Goal: Transaction & Acquisition: Purchase product/service

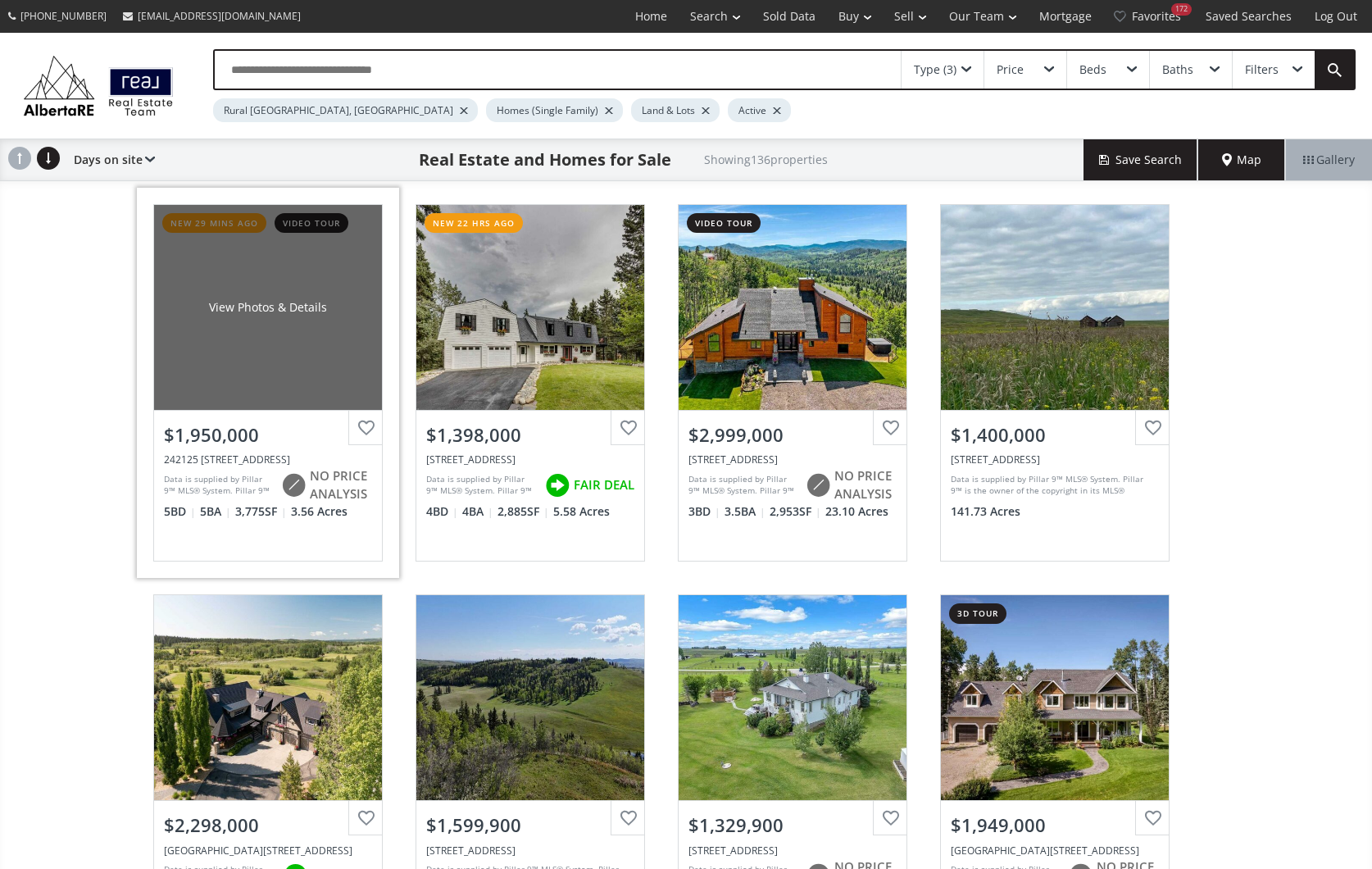
click at [243, 387] on div "View Photos & Details" at bounding box center [268, 307] width 228 height 205
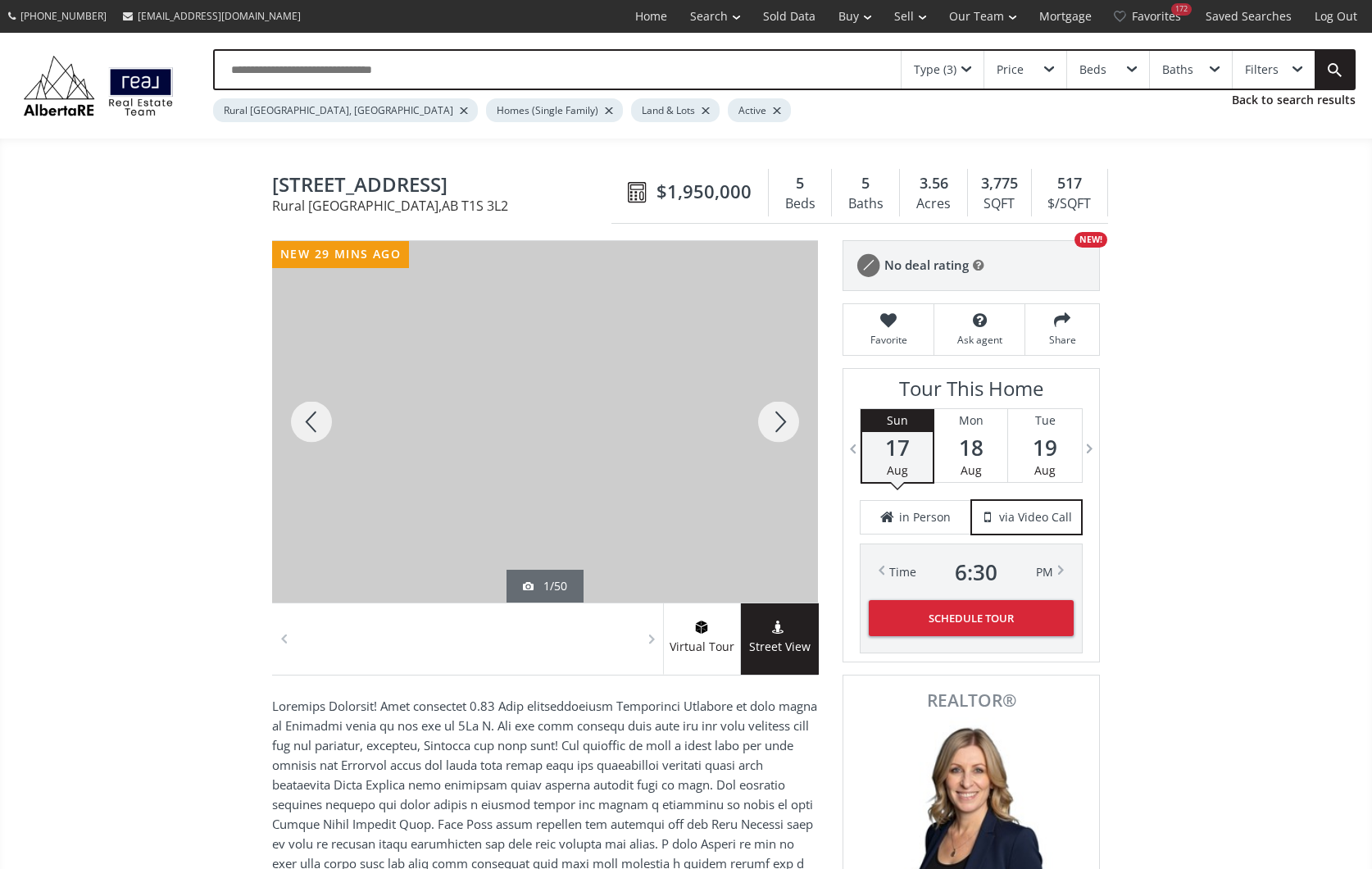
click at [779, 423] on div at bounding box center [778, 422] width 79 height 362
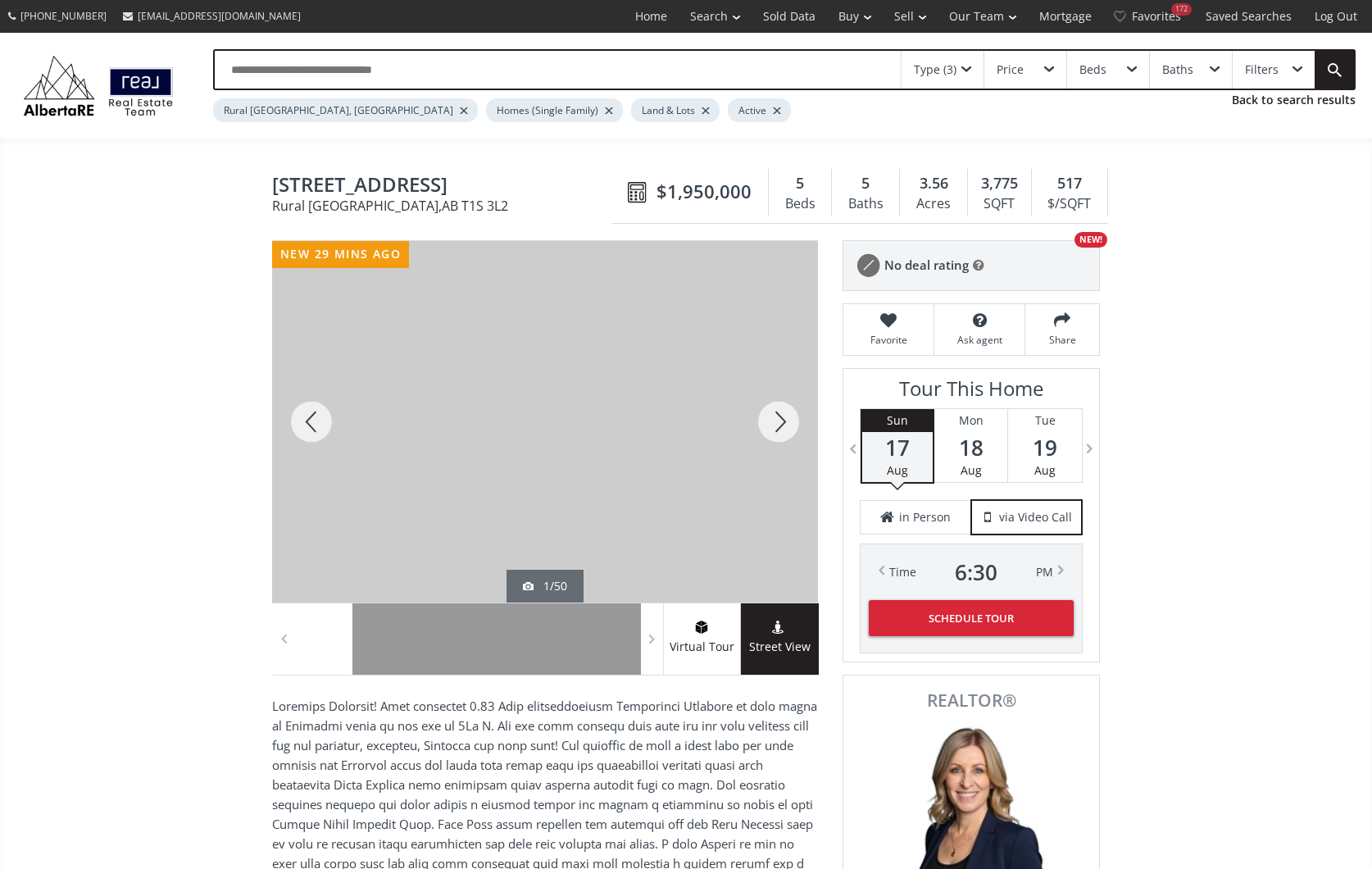
click at [780, 420] on div at bounding box center [778, 422] width 79 height 362
click at [779, 420] on div at bounding box center [778, 422] width 79 height 362
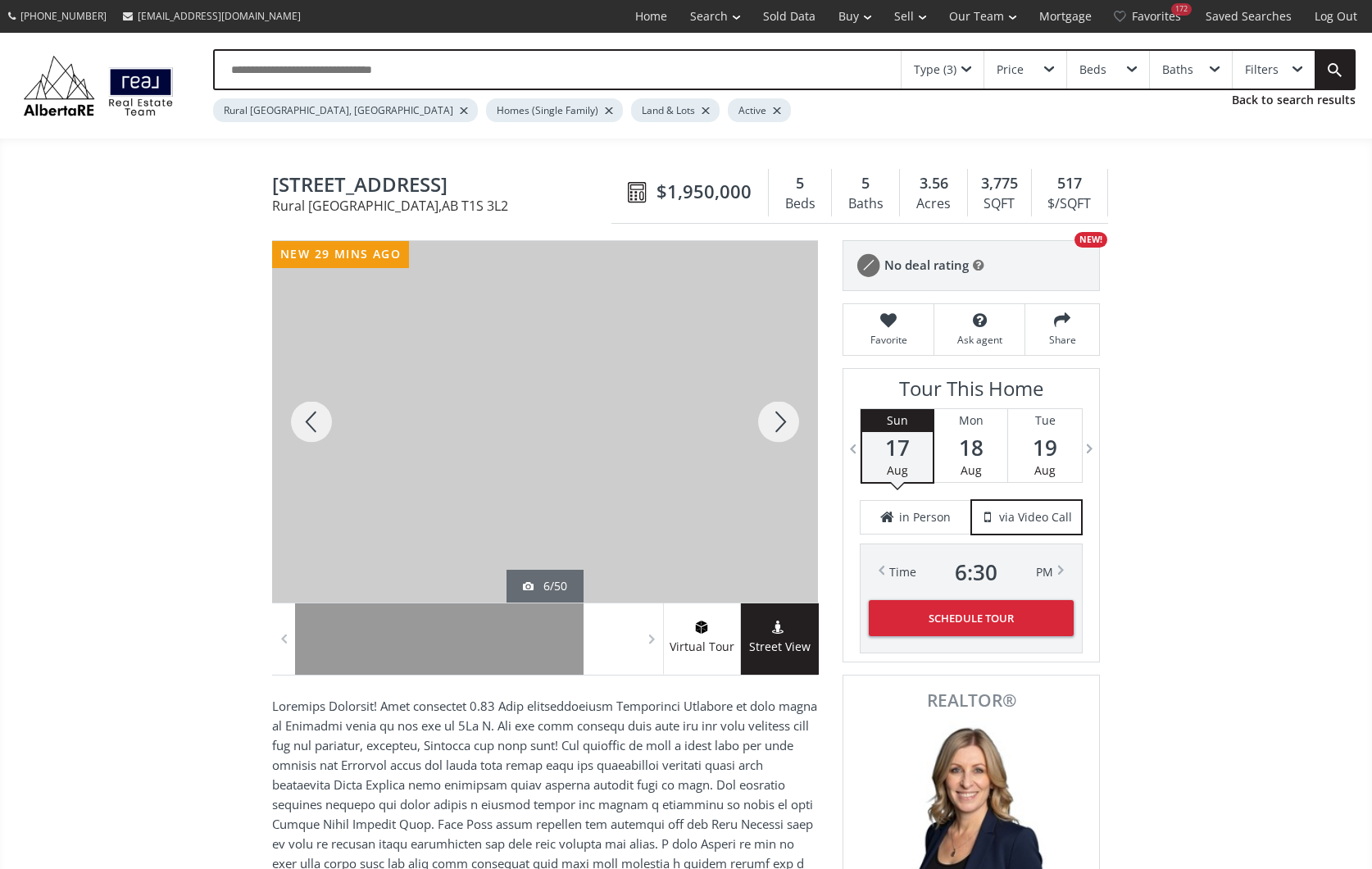
click at [779, 420] on div at bounding box center [778, 422] width 79 height 362
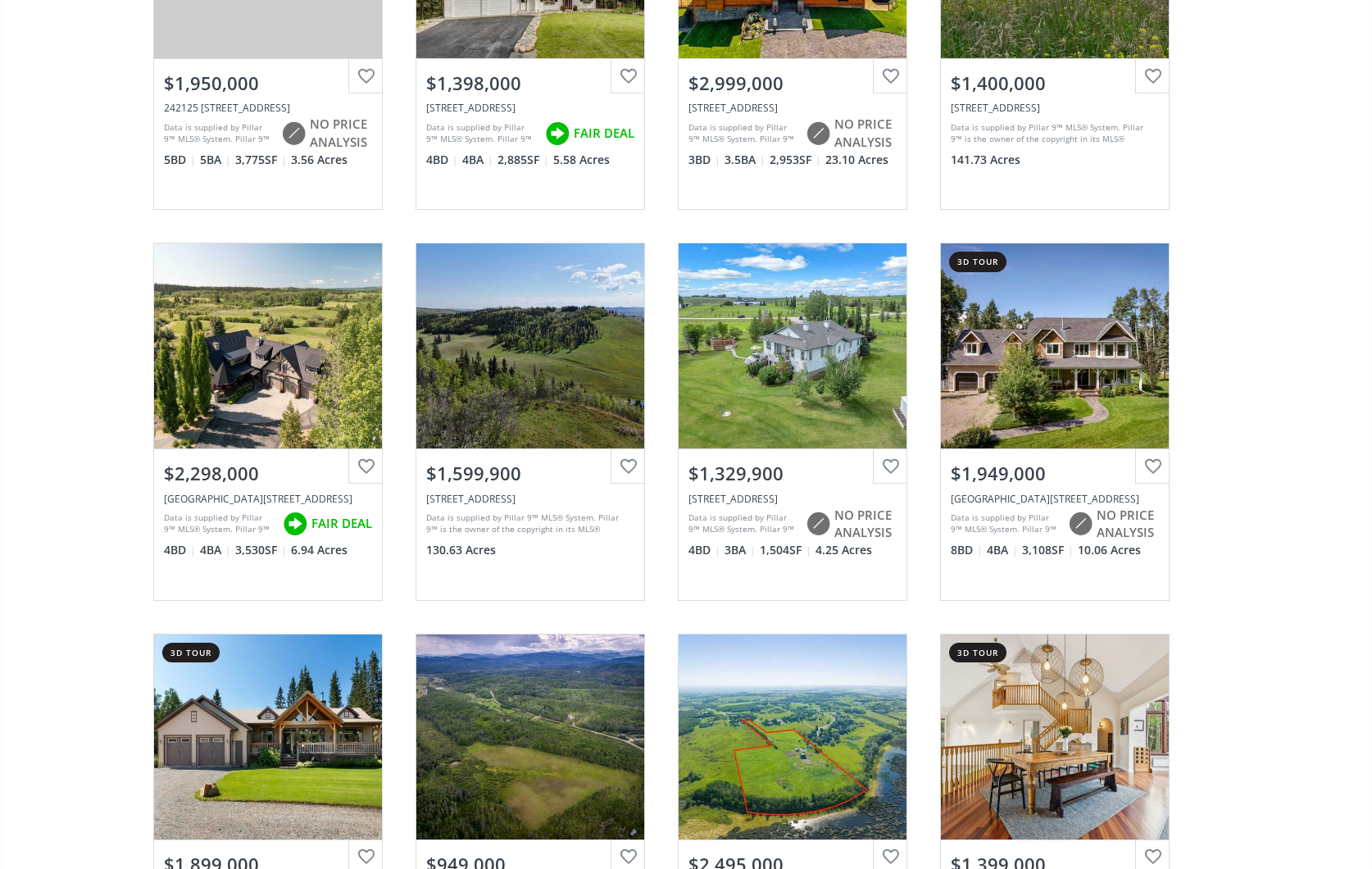
scroll to position [373, 0]
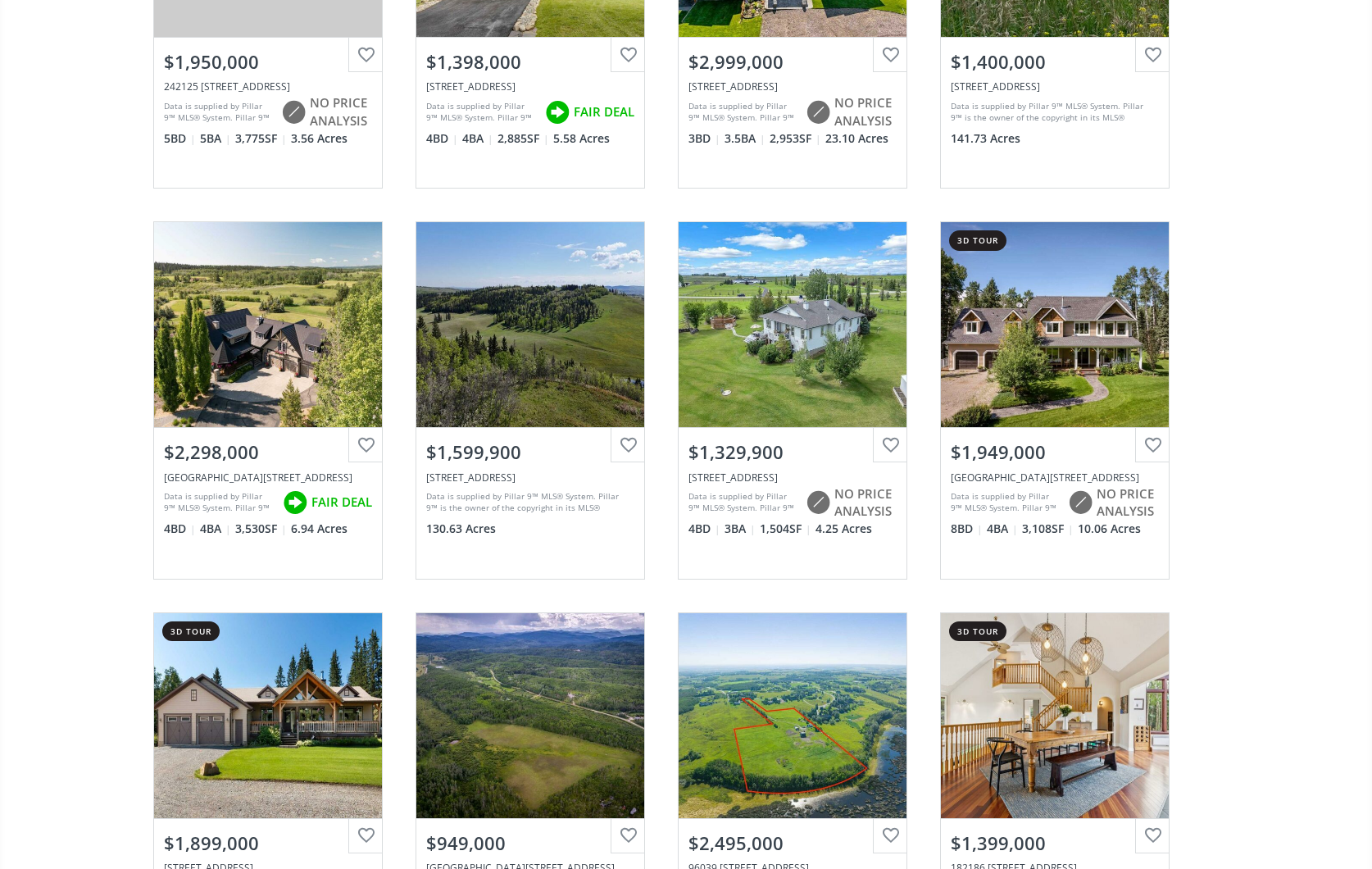
drag, startPoint x: 1156, startPoint y: 445, endPoint x: 1206, endPoint y: 456, distance: 51.2
click at [1156, 445] on div at bounding box center [1153, 445] width 35 height 35
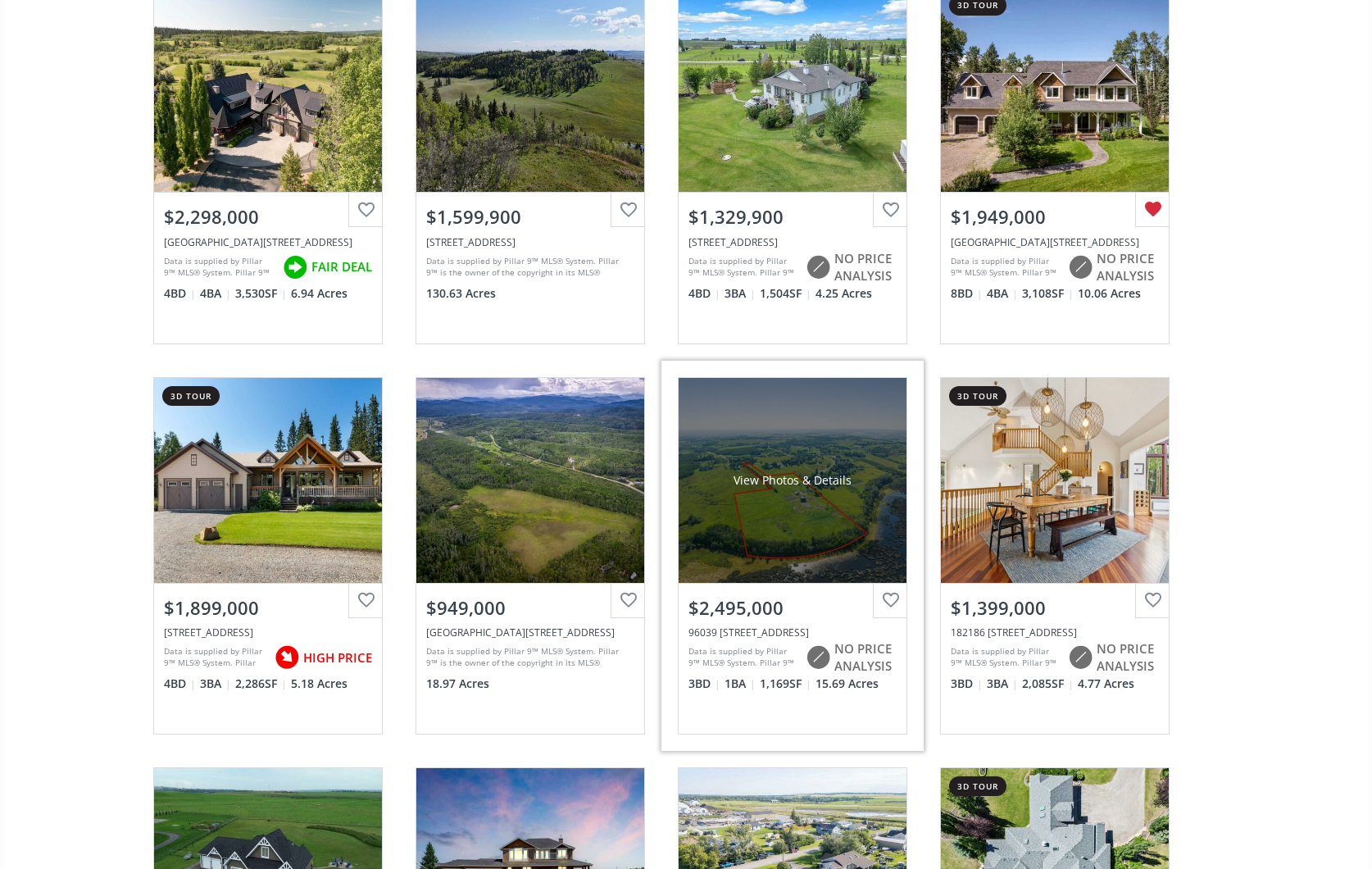
scroll to position [609, 0]
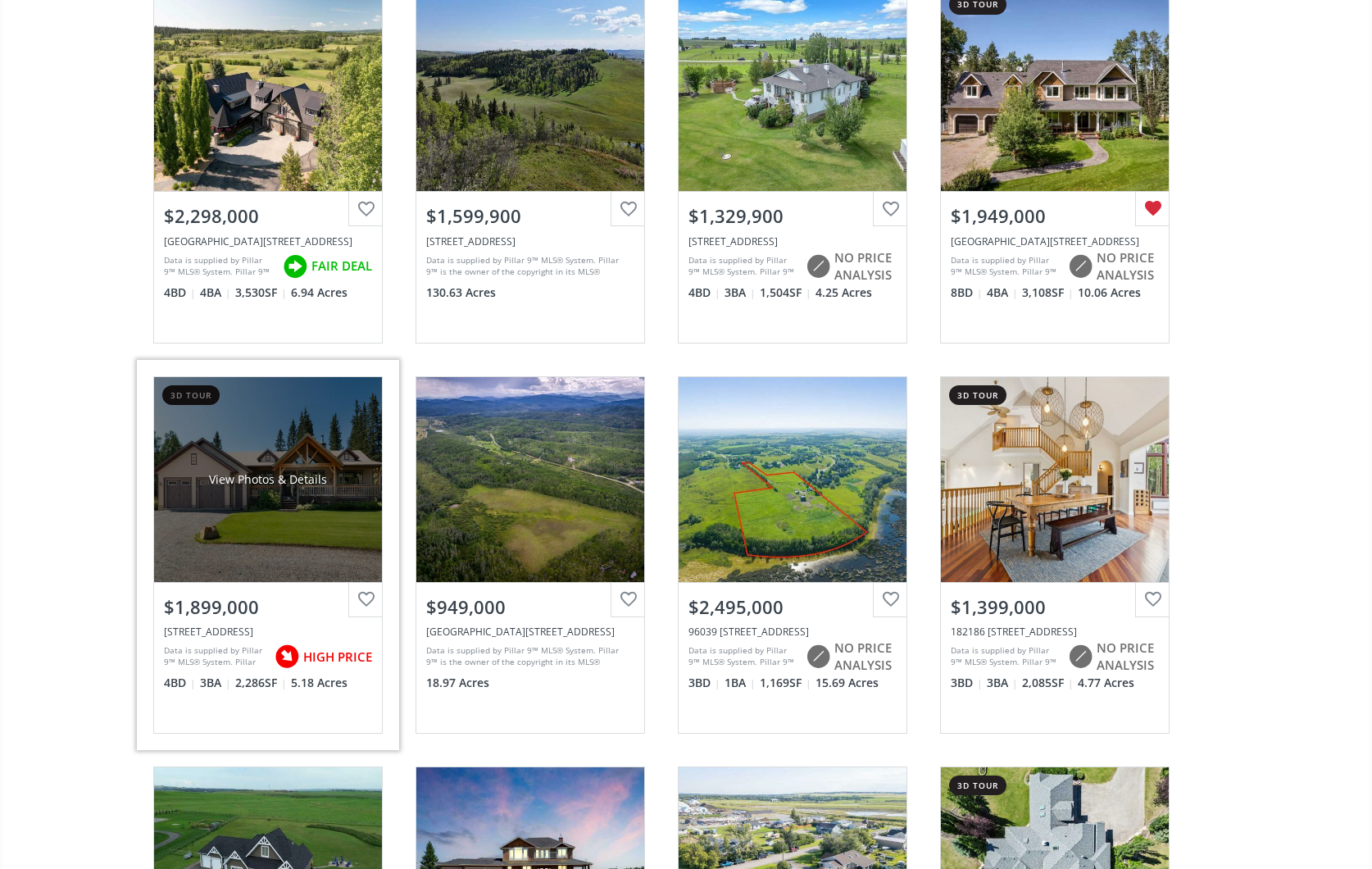
click at [367, 596] on div at bounding box center [366, 600] width 35 height 35
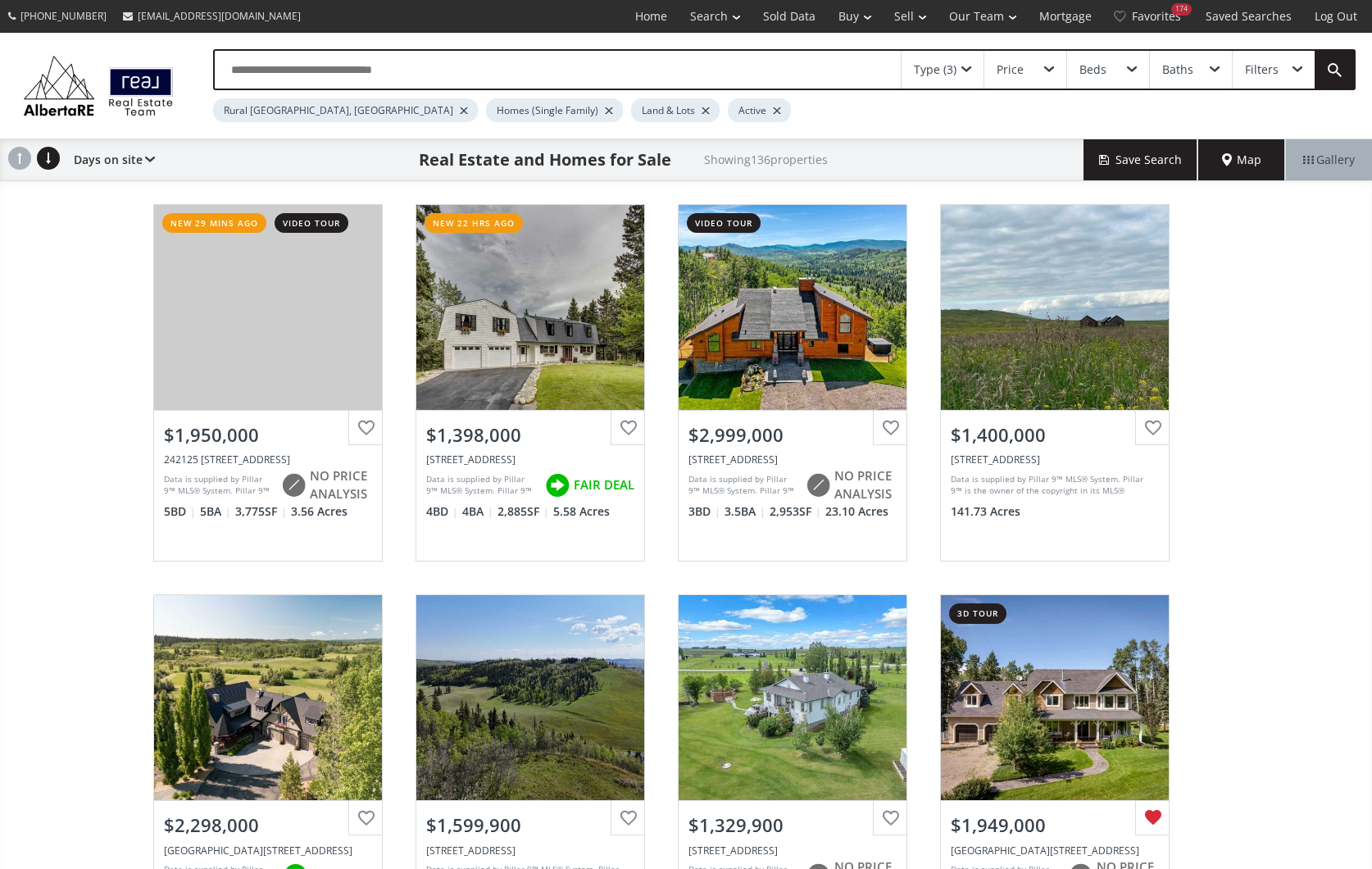
scroll to position [0, 0]
drag, startPoint x: 1166, startPoint y: 14, endPoint x: 1150, endPoint y: 9, distance: 16.8
click at [1165, 13] on link "Favorites 174" at bounding box center [1149, 17] width 91 height 33
